Goal: Task Accomplishment & Management: Manage account settings

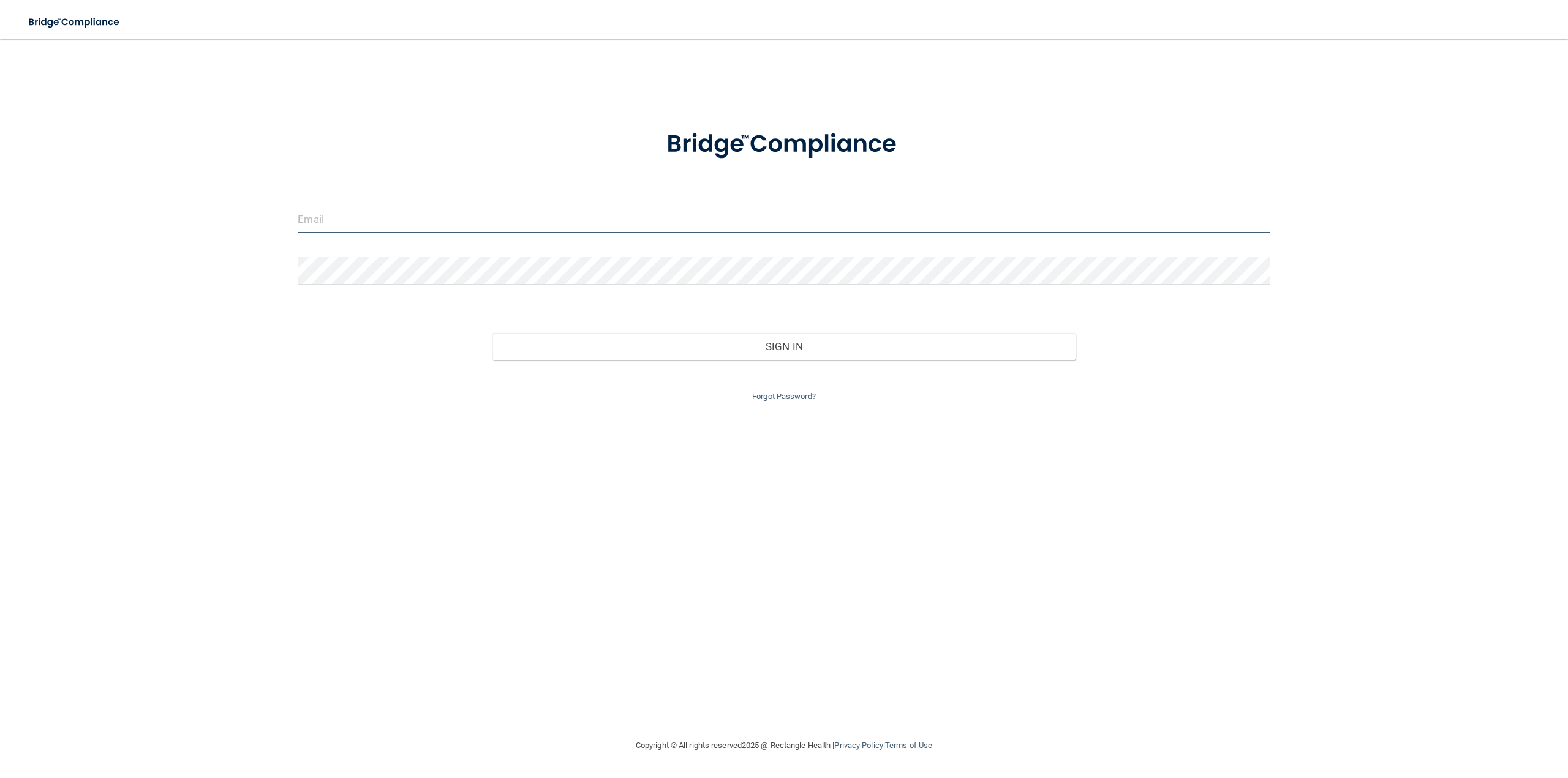
drag, startPoint x: 482, startPoint y: 221, endPoint x: 460, endPoint y: 191, distance: 37.2
click at [480, 224] on input "email" at bounding box center [784, 219] width 972 height 27
type input "[PERSON_NAME][EMAIL_ADDRESS][DOMAIN_NAME]"
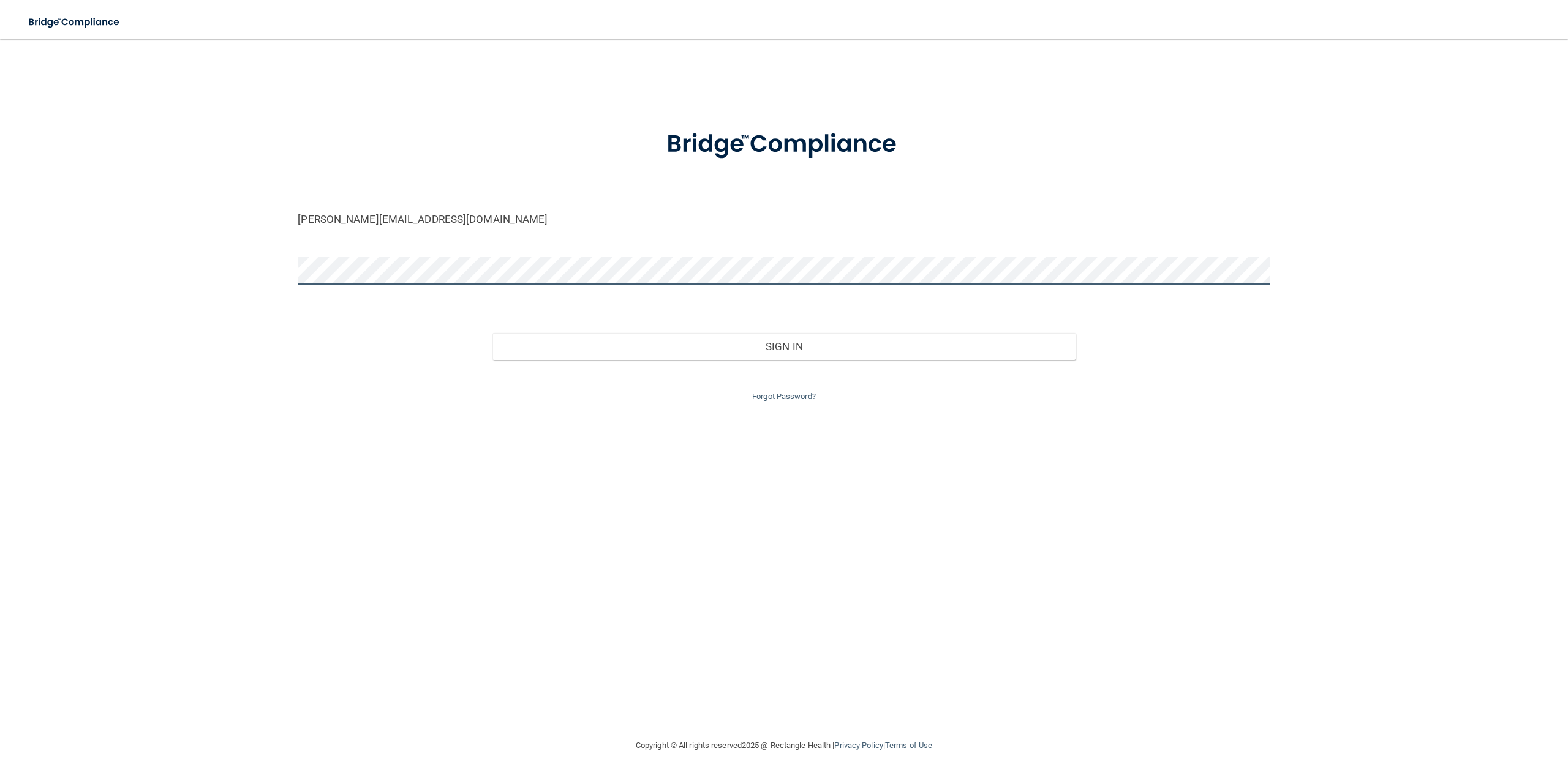
click at [492, 333] on button "Sign In" at bounding box center [784, 346] width 583 height 27
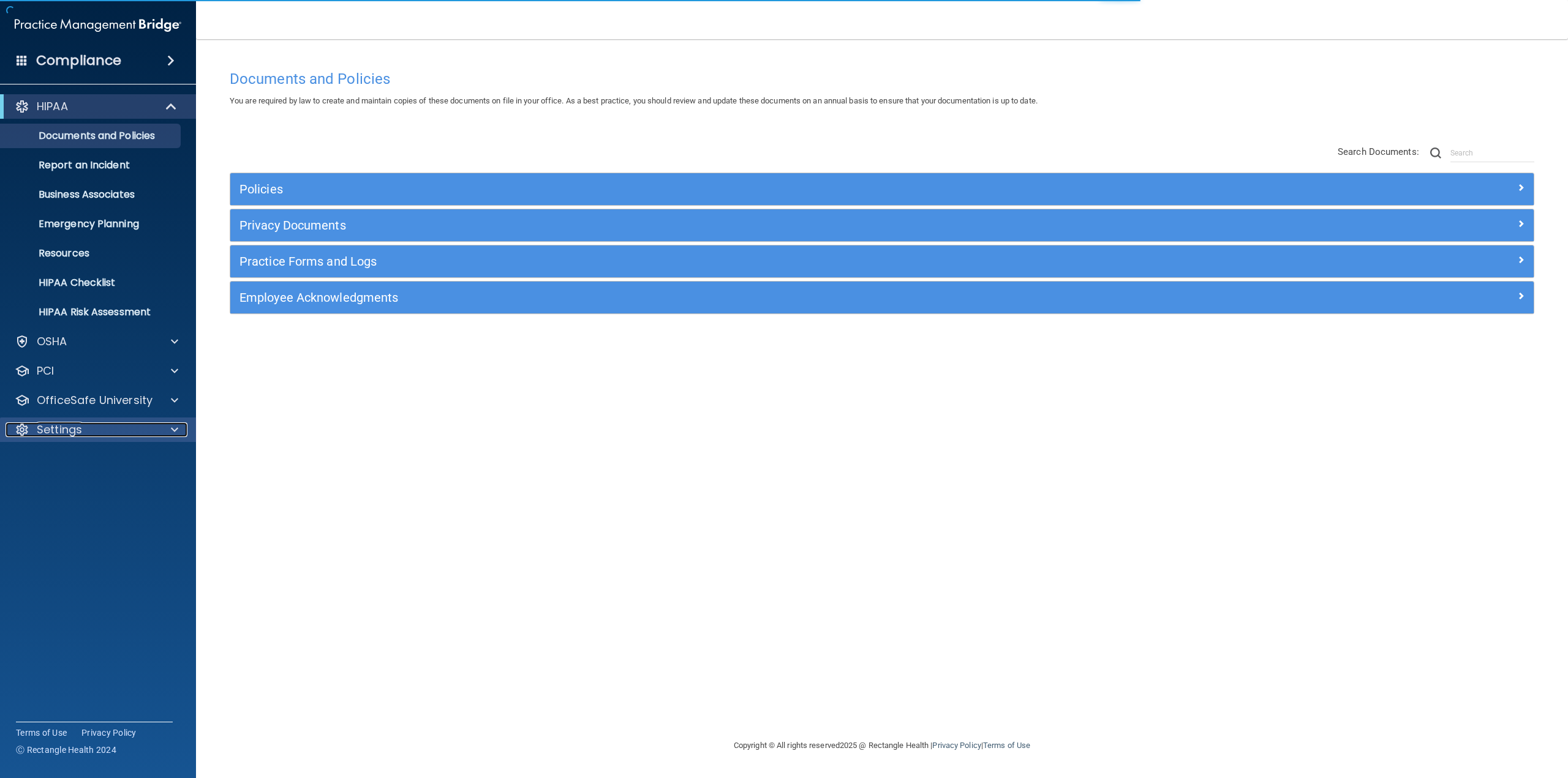
click at [59, 432] on p "Settings" at bounding box center [60, 429] width 46 height 15
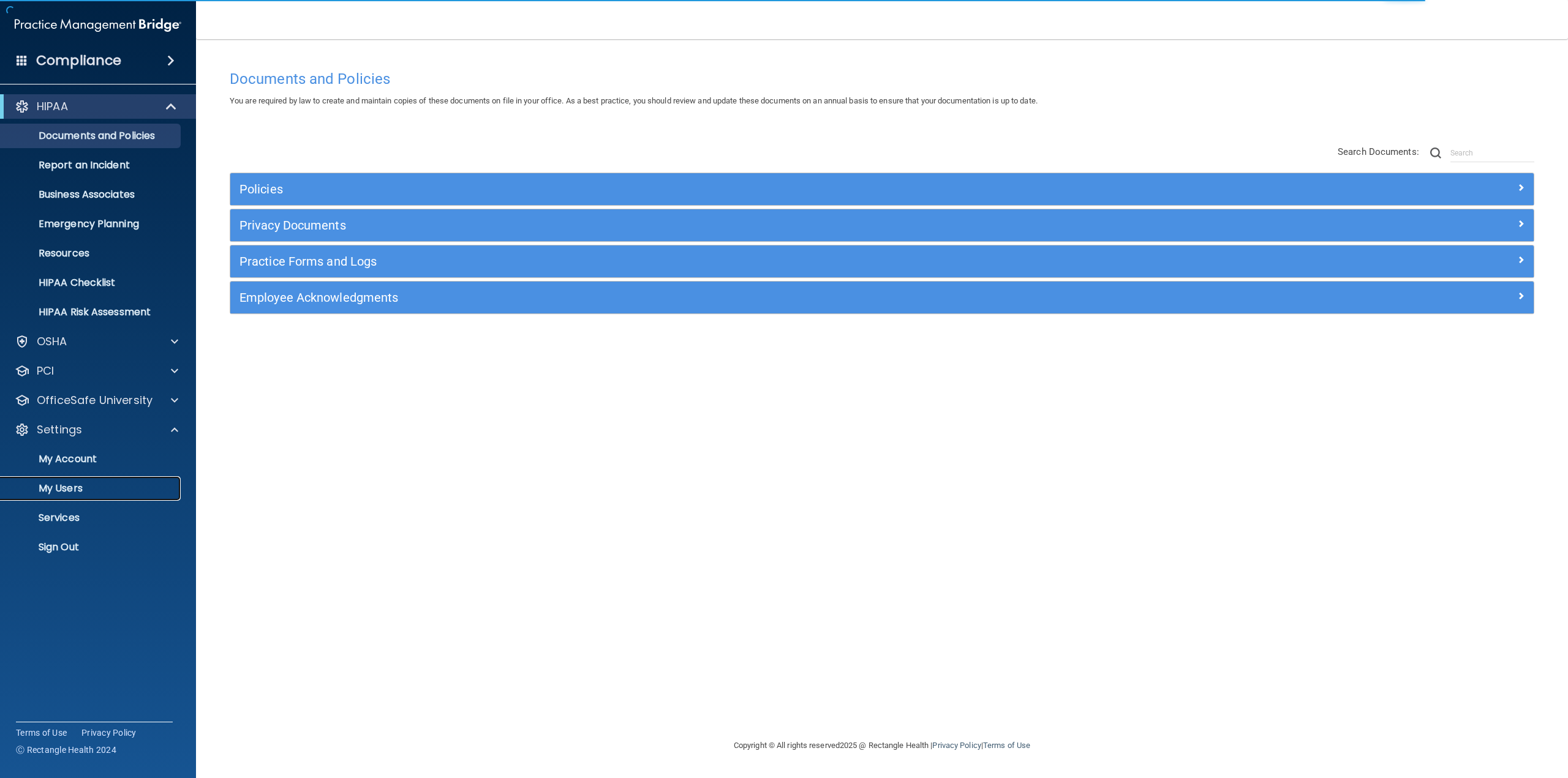
click at [75, 483] on p "My Users" at bounding box center [91, 489] width 167 height 13
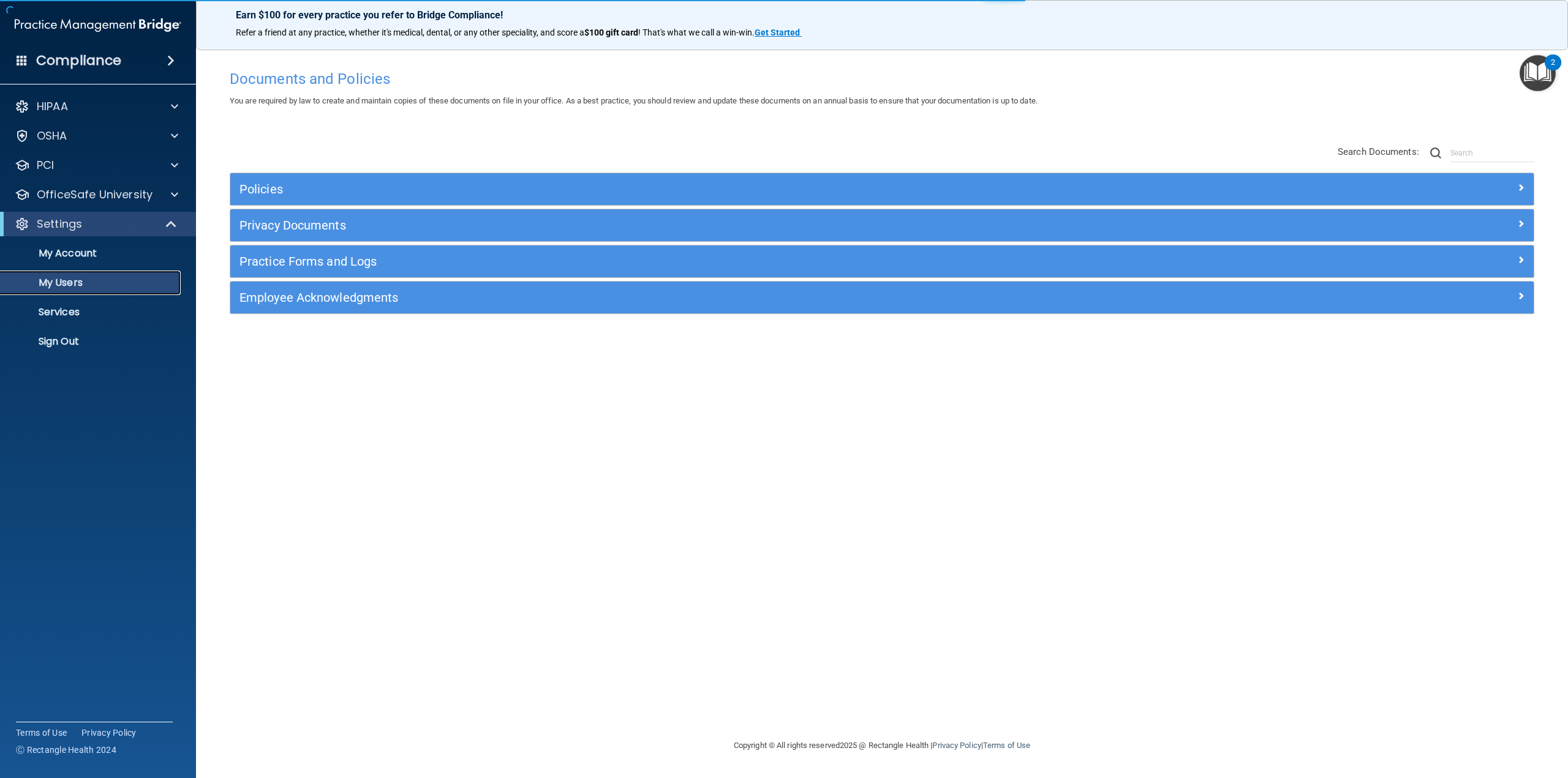
select select "20"
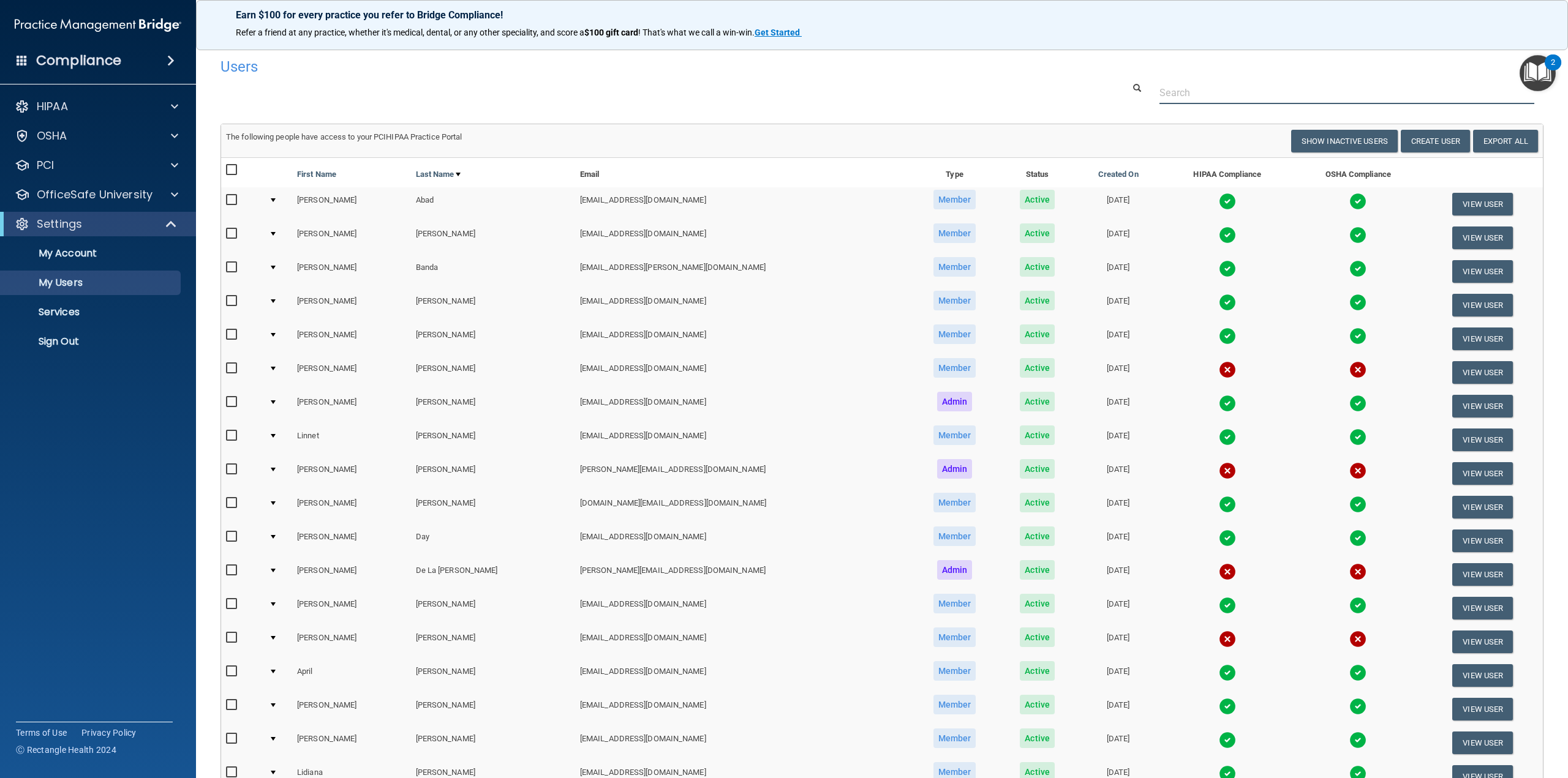
click at [1226, 99] on input "text" at bounding box center [1346, 93] width 375 height 23
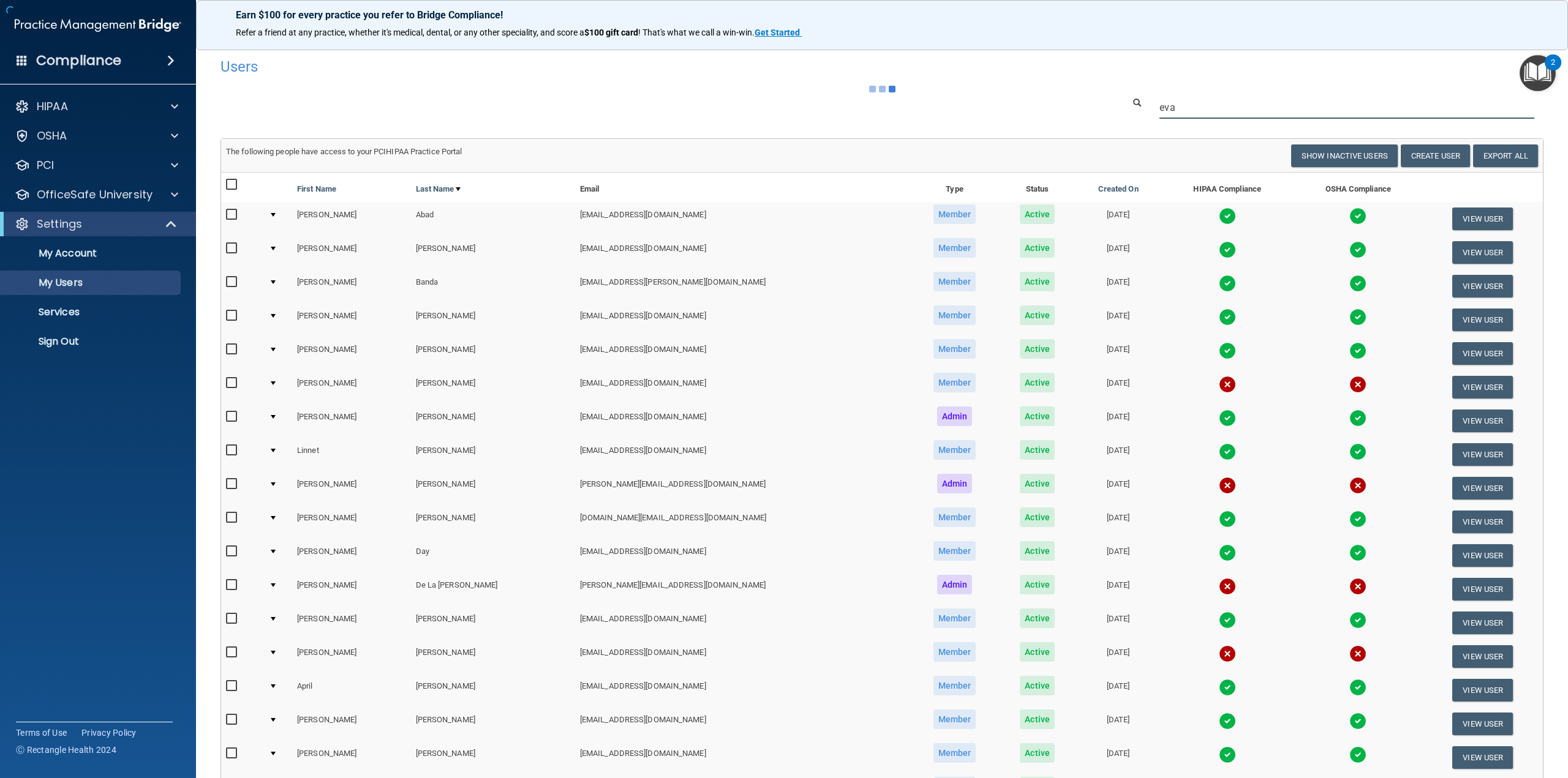
type input "eva"
